Goal: Entertainment & Leisure: Consume media (video, audio)

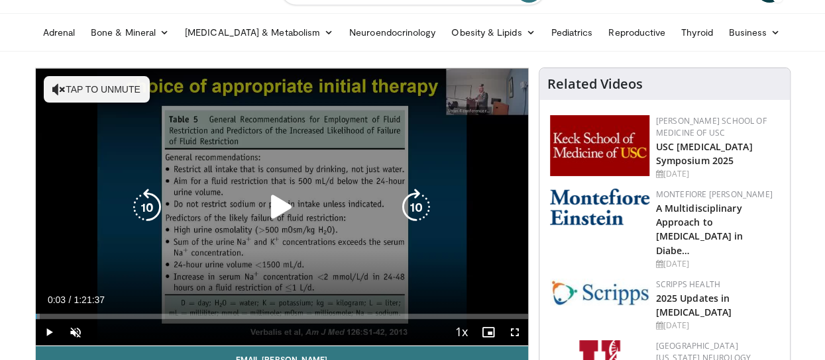
click at [115, 91] on button "Tap to unmute" at bounding box center [97, 89] width 106 height 26
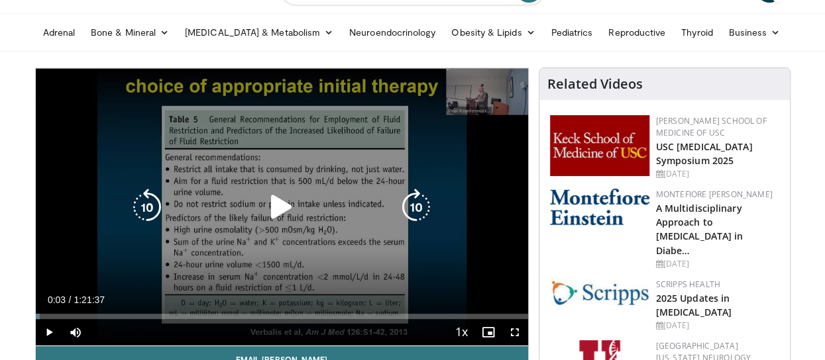
click at [277, 205] on icon "Video Player" at bounding box center [281, 207] width 37 height 37
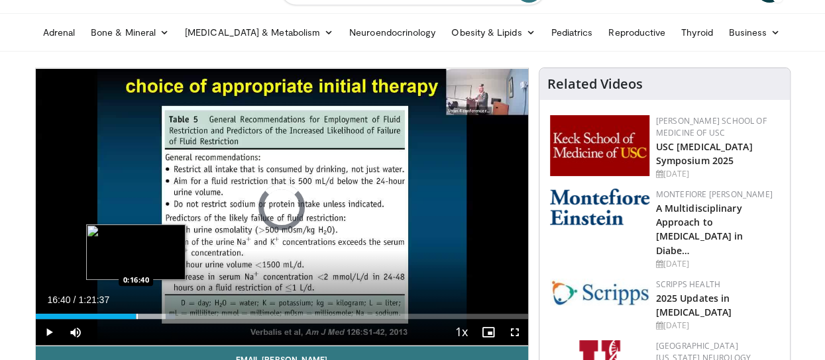
click at [135, 312] on div "Loaded : 28.36% 0:16:40 0:16:40" at bounding box center [282, 313] width 492 height 13
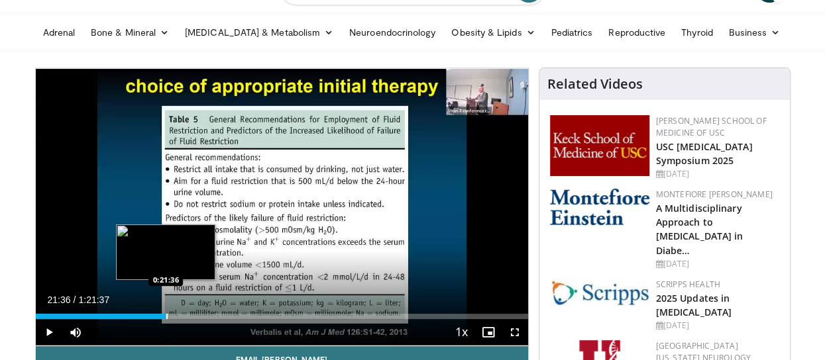
click at [166, 317] on div "Progress Bar" at bounding box center [166, 316] width 1 height 5
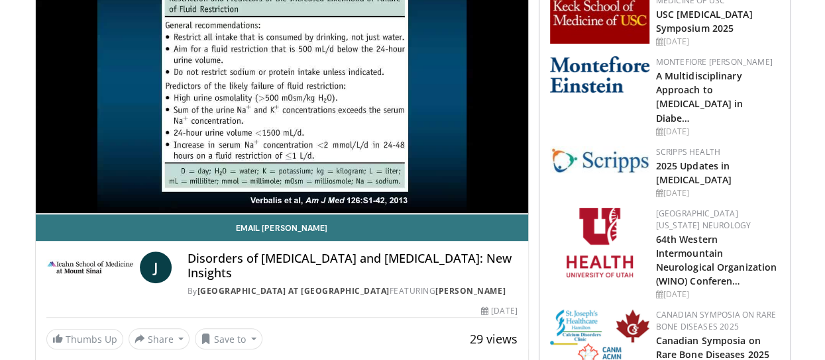
scroll to position [132, 0]
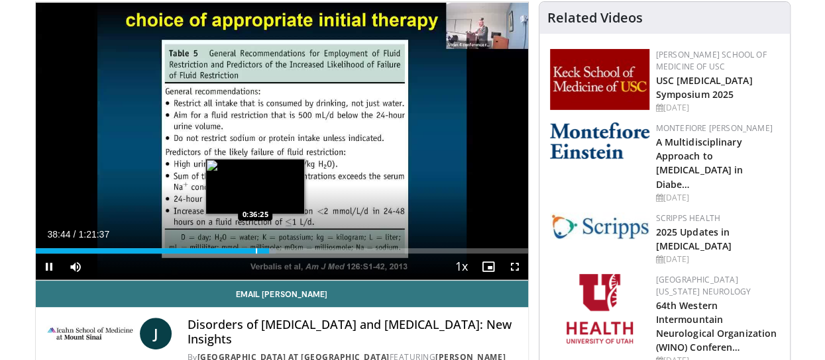
click at [256, 251] on div "Loaded : 48.81% 0:38:44 0:36:25" at bounding box center [282, 250] width 492 height 5
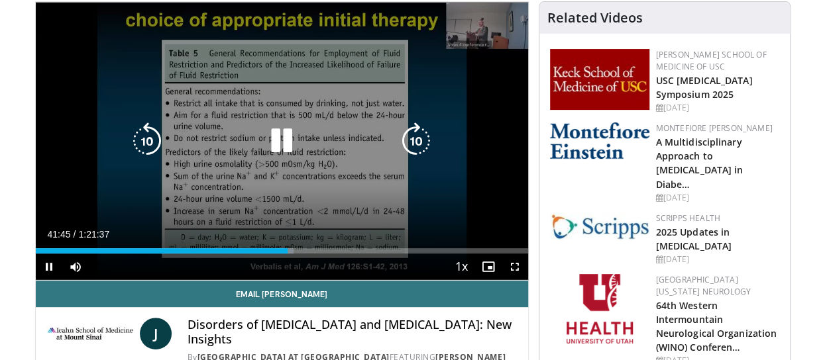
click at [277, 144] on icon "Video Player" at bounding box center [281, 141] width 37 height 37
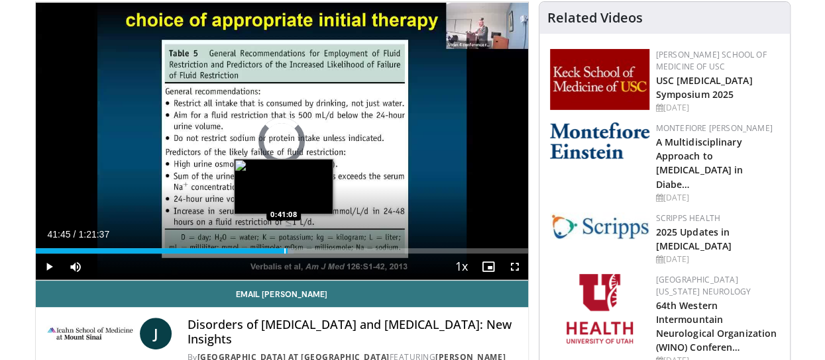
click at [284, 248] on div "Progress Bar" at bounding box center [284, 250] width 1 height 5
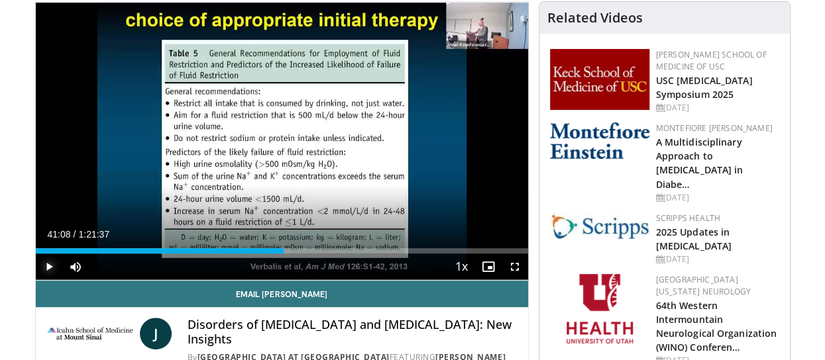
click at [48, 264] on span "Video Player" at bounding box center [49, 267] width 26 height 26
click at [52, 267] on span "Video Player" at bounding box center [49, 267] width 26 height 26
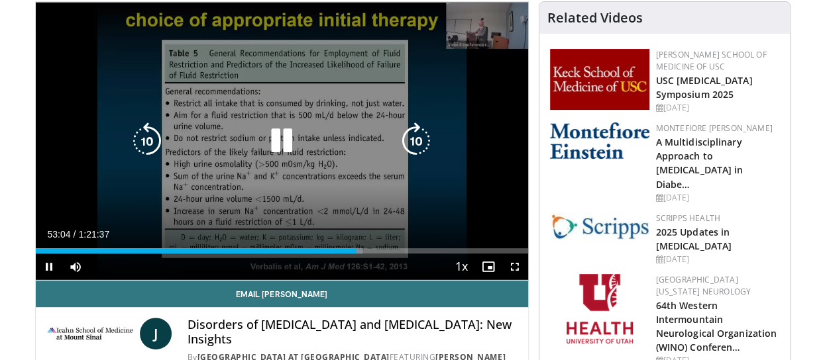
click at [274, 148] on icon "Video Player" at bounding box center [281, 141] width 37 height 37
